Goal: Navigation & Orientation: Go to known website

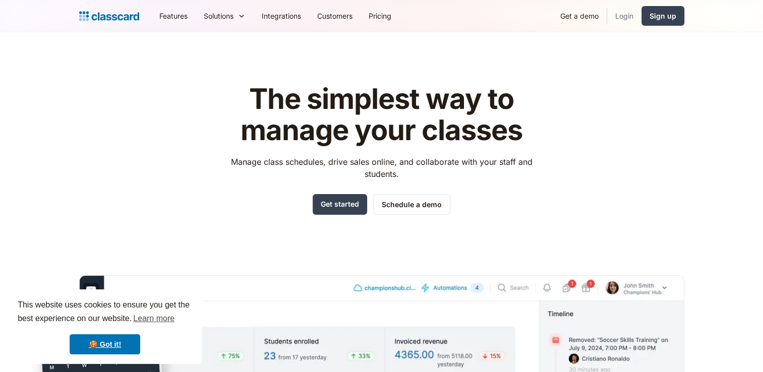
click at [622, 15] on link "Login" at bounding box center [624, 16] width 34 height 23
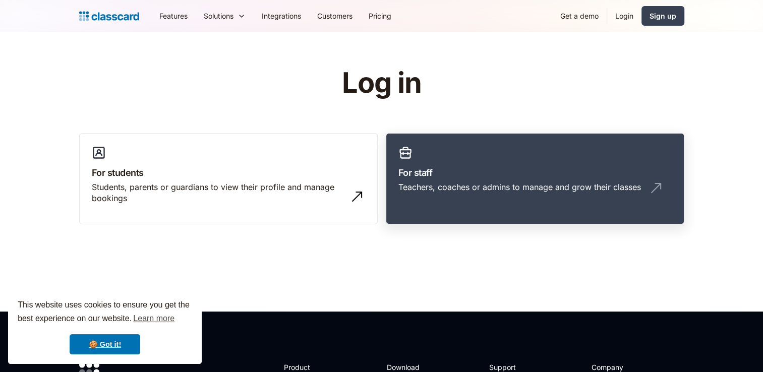
click at [436, 186] on div "Teachers, coaches or admins to manage and grow their classes" at bounding box center [519, 187] width 243 height 11
